Goal: Check status: Check status

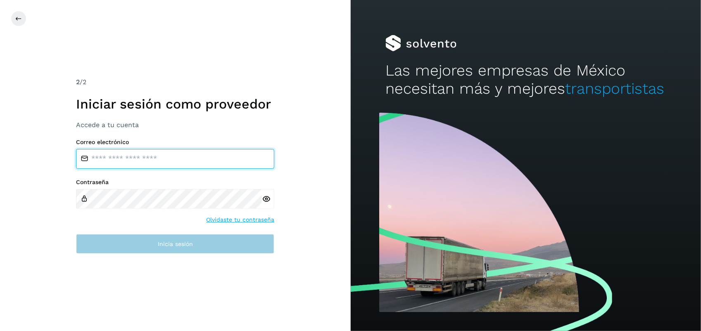
type input "**********"
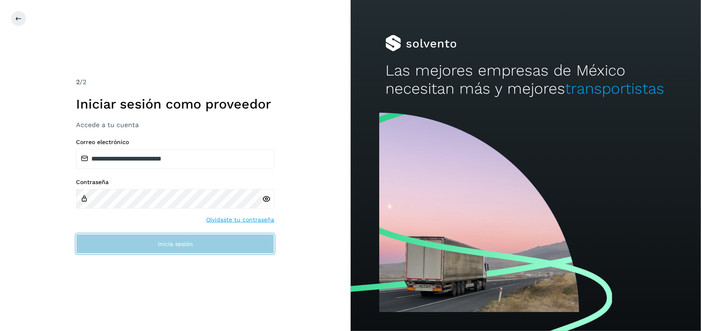
click at [183, 242] on span "Inicia sesión" at bounding box center [175, 244] width 35 height 6
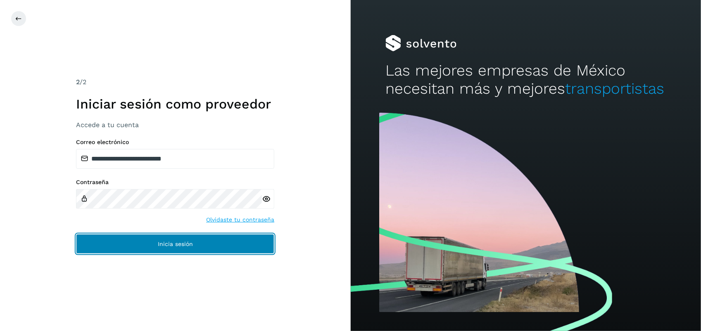
click at [190, 248] on button "Inicia sesión" at bounding box center [175, 244] width 198 height 20
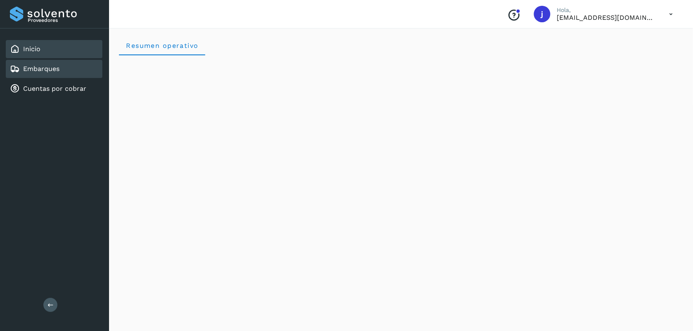
click at [64, 70] on div "Embarques" at bounding box center [54, 69] width 97 height 18
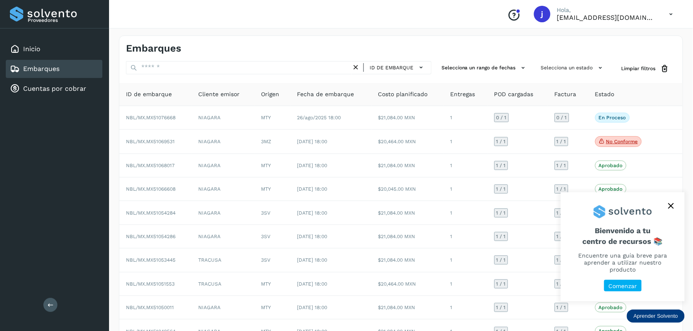
click at [672, 209] on icon "close," at bounding box center [671, 206] width 6 height 6
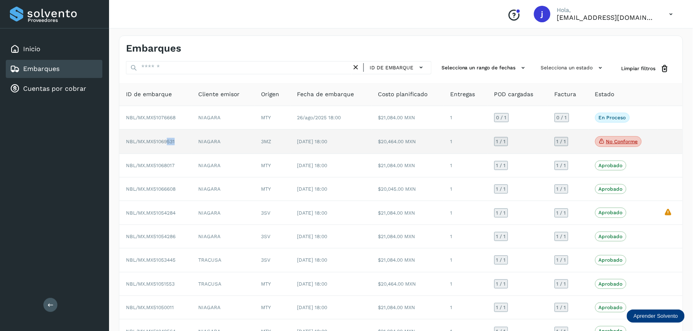
drag, startPoint x: 181, startPoint y: 145, endPoint x: 169, endPoint y: 145, distance: 12.4
click at [169, 145] on td "NBL/MX.MX51069531" at bounding box center [155, 142] width 72 height 24
